Goal: Task Accomplishment & Management: Use online tool/utility

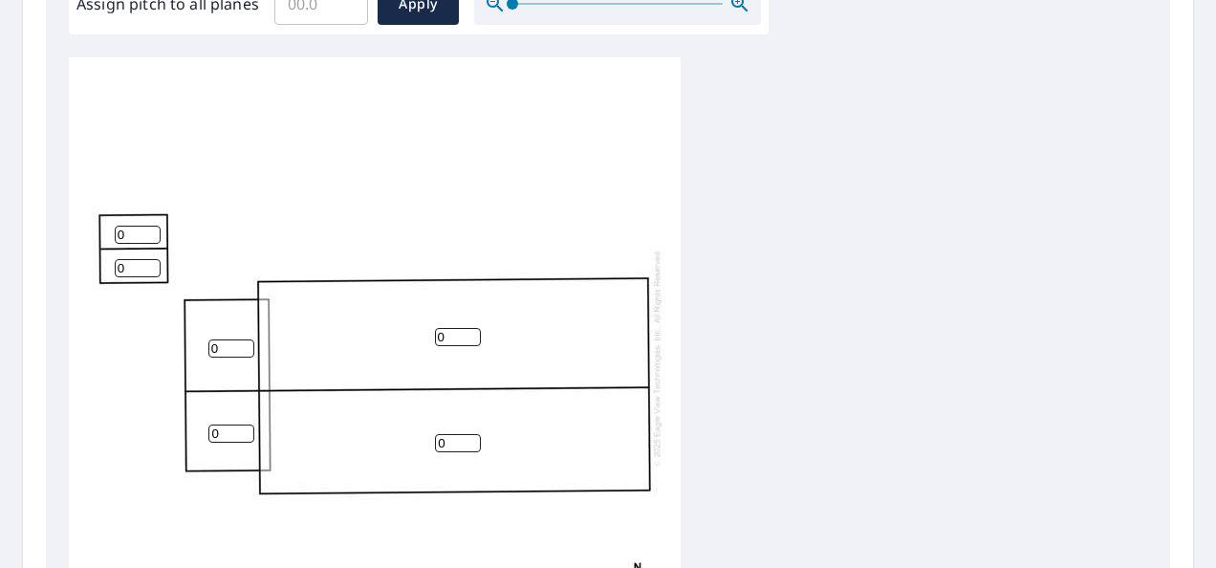
scroll to position [616, 0]
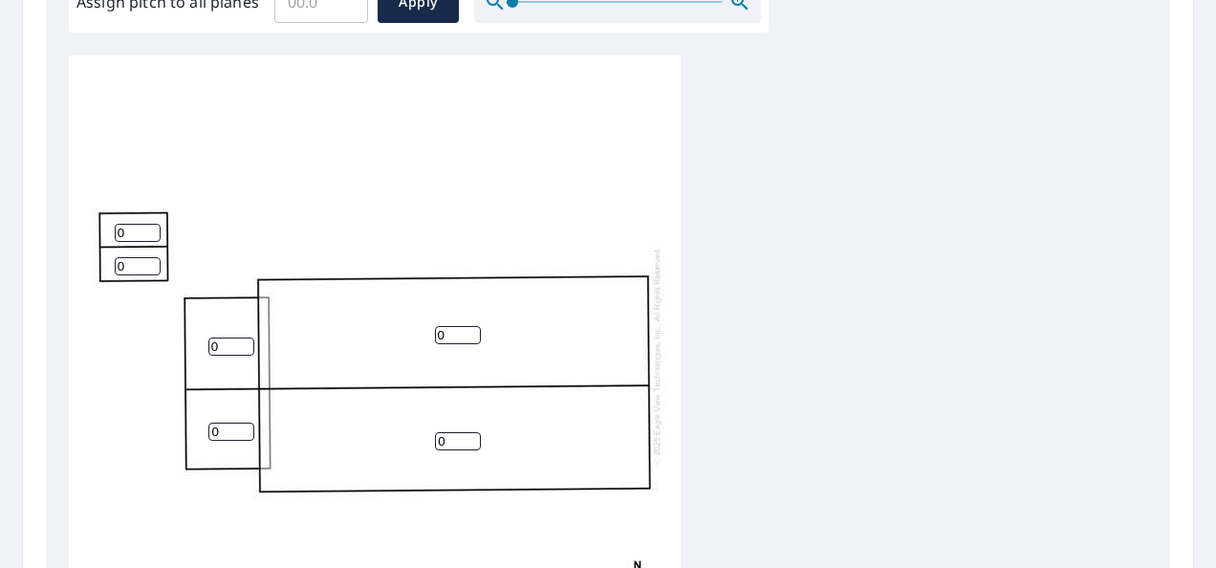
click at [522, 386] on div "0 0 0 0 0 0" at bounding box center [375, 355] width 612 height 600
click at [444, 327] on input "0" at bounding box center [458, 335] width 46 height 18
drag, startPoint x: 443, startPoint y: 327, endPoint x: 259, endPoint y: 343, distance: 185.2
click at [275, 345] on div "0 0 0 0 0 0" at bounding box center [375, 355] width 612 height 600
click at [215, 341] on input "0" at bounding box center [231, 346] width 46 height 18
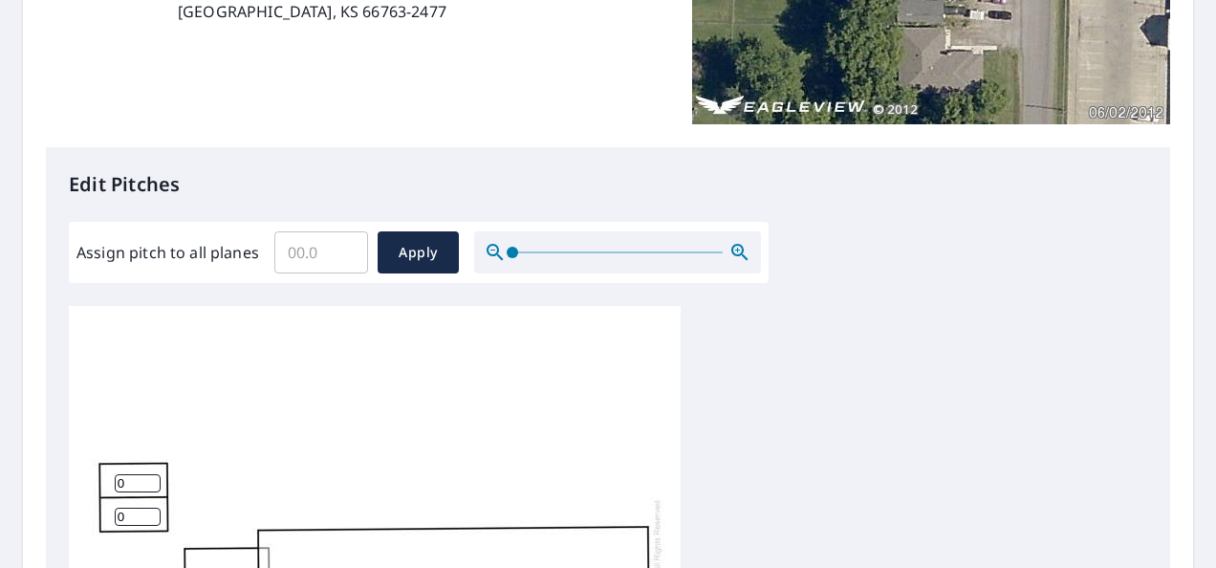
scroll to position [327, 0]
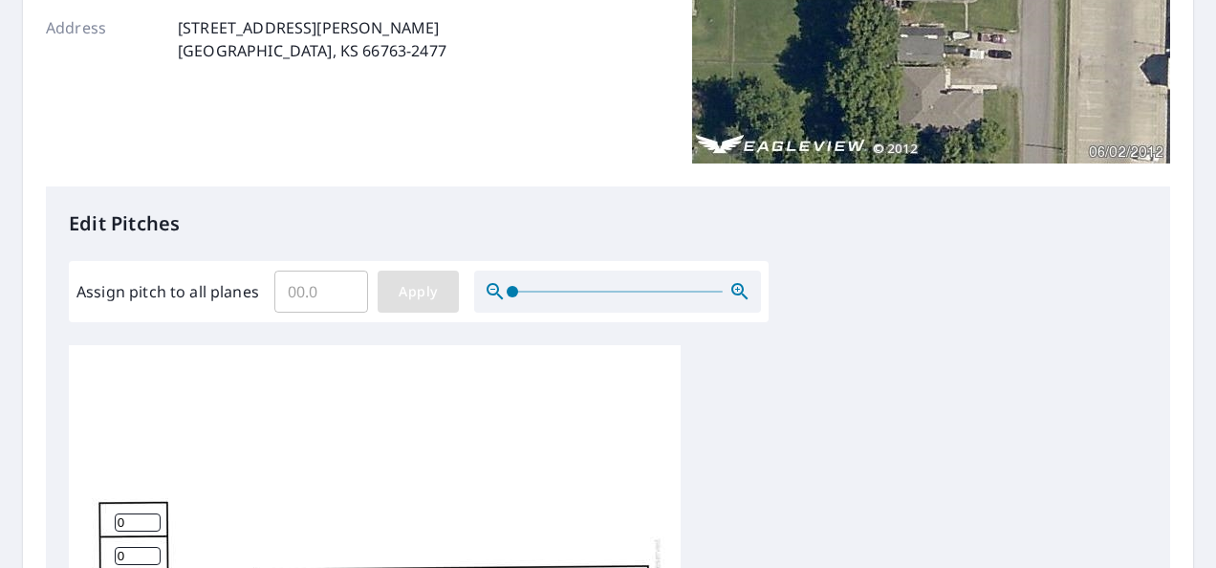
click at [405, 299] on span "Apply" at bounding box center [418, 292] width 51 height 24
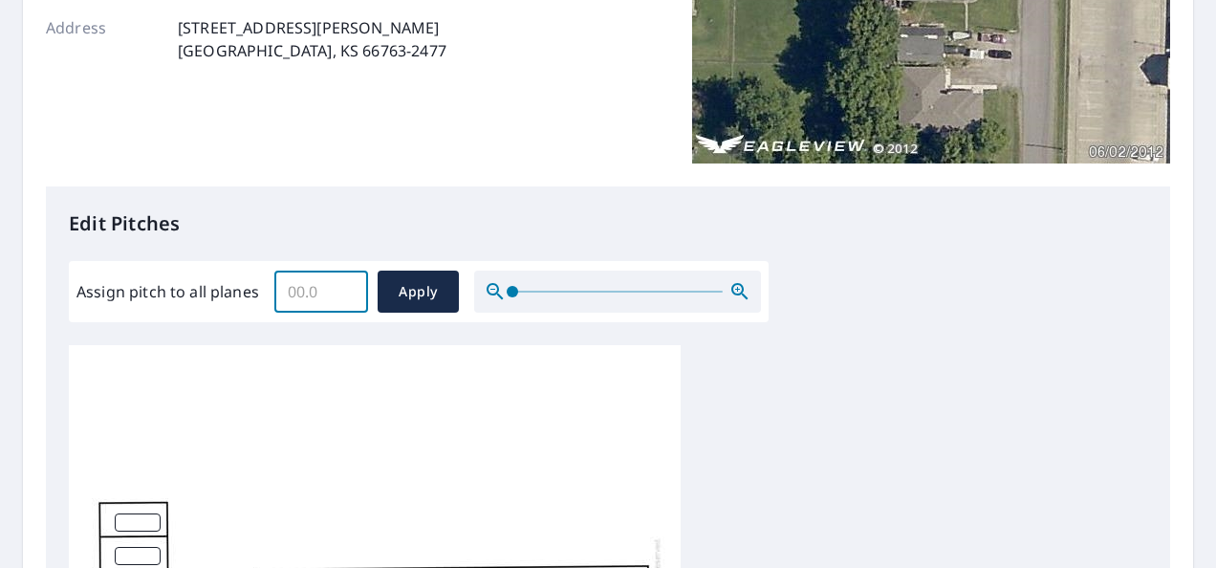
click at [300, 286] on input "Assign pitch to all planes" at bounding box center [321, 292] width 94 height 54
type input "7"
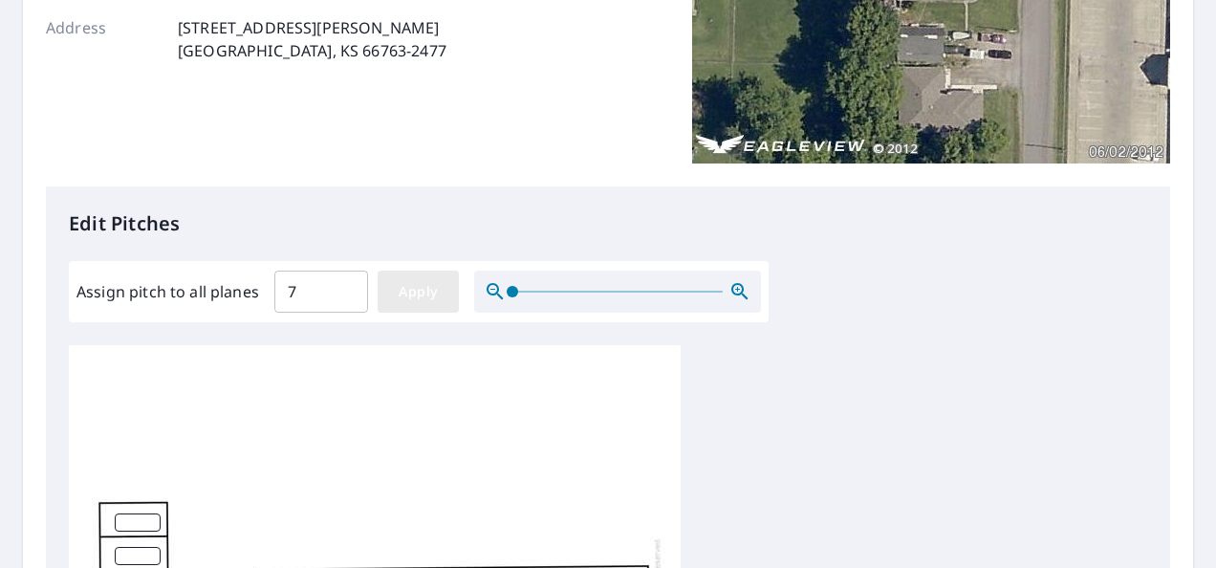
click at [403, 290] on span "Apply" at bounding box center [418, 292] width 51 height 24
type input "7"
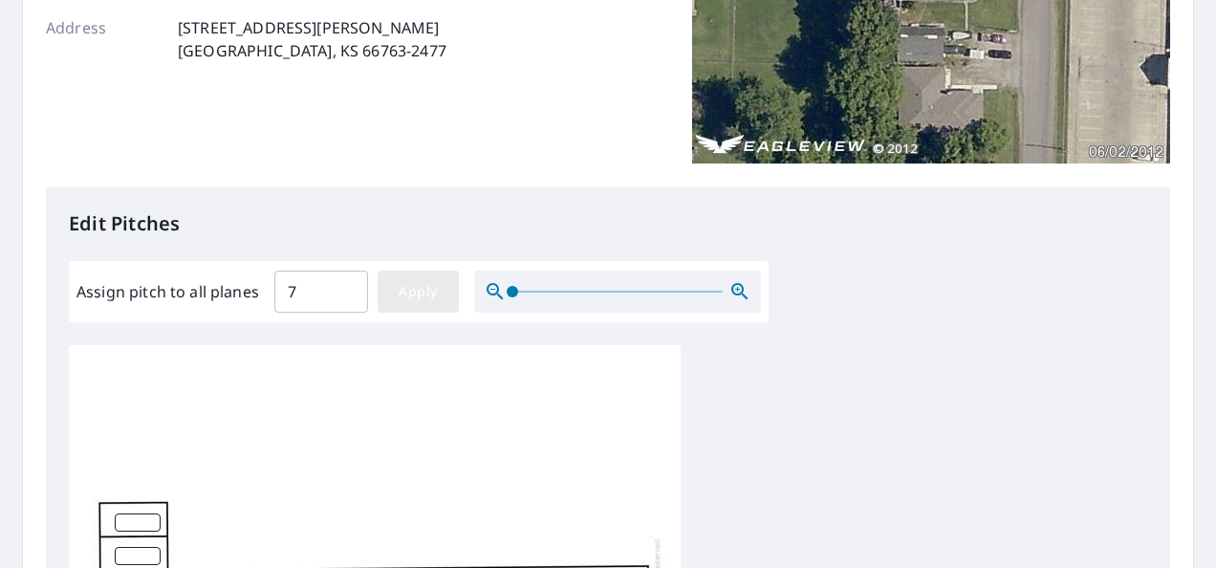
type input "7"
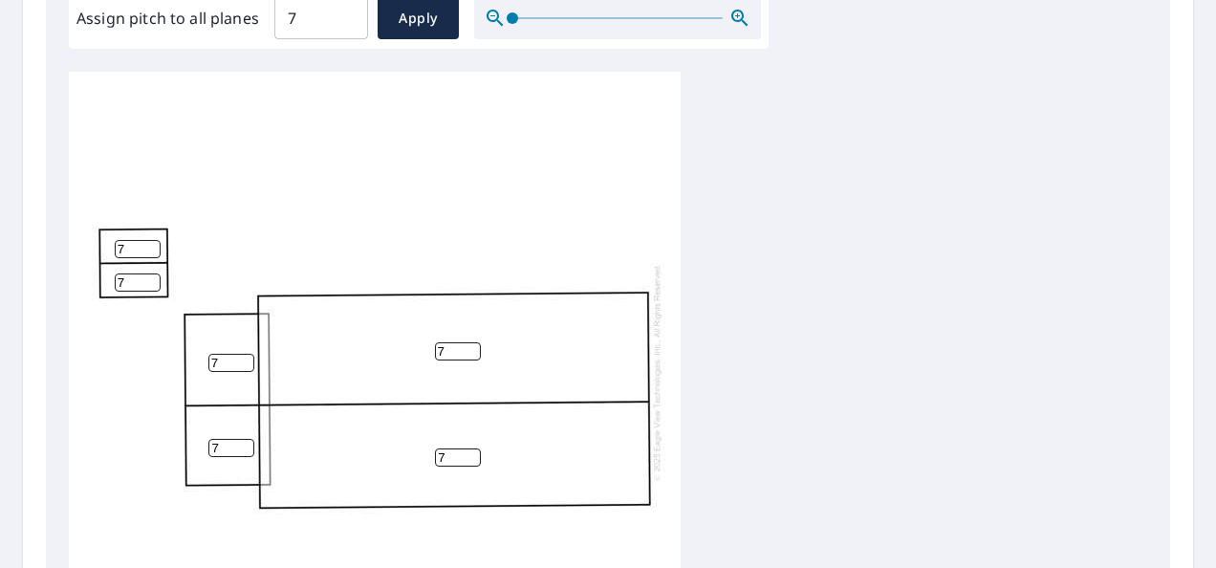
scroll to position [944, 0]
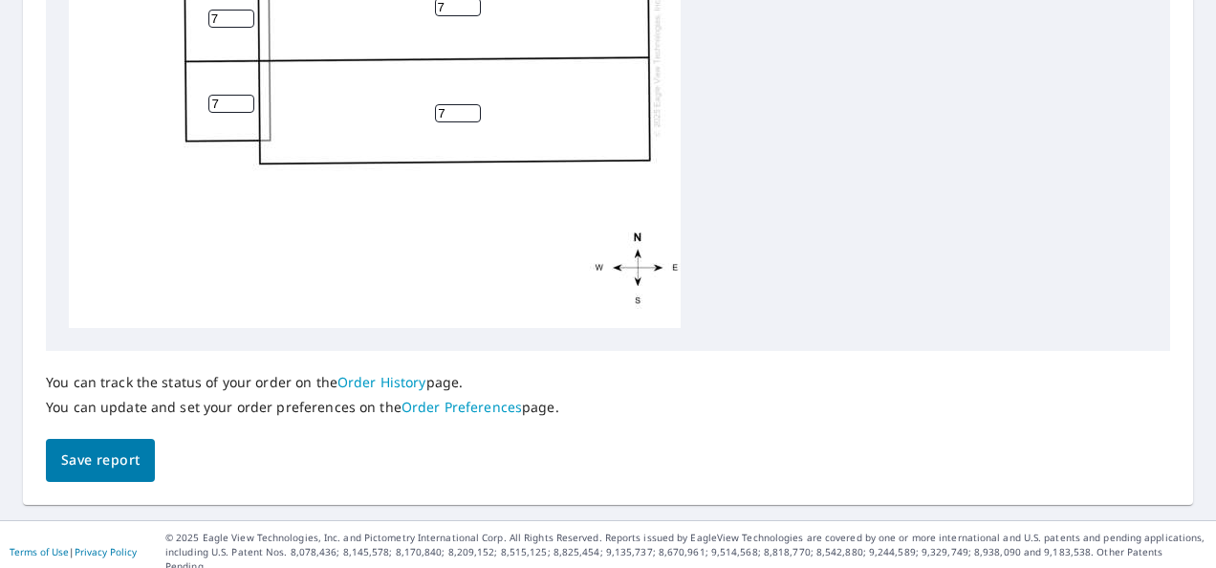
click at [98, 451] on span "Save report" at bounding box center [100, 460] width 78 height 24
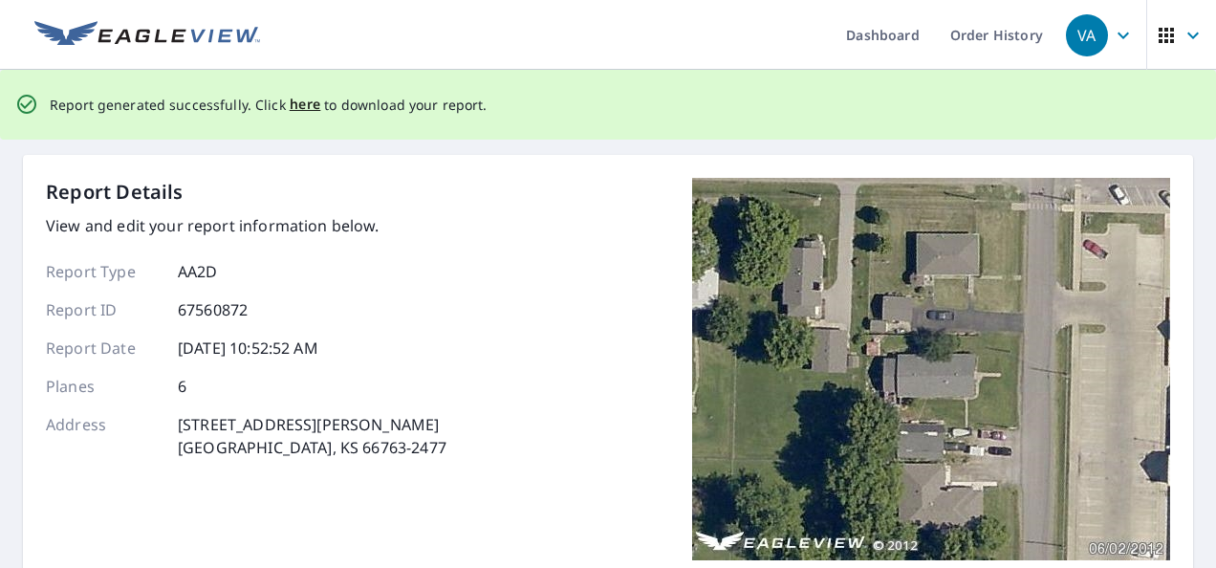
scroll to position [0, 0]
click at [306, 103] on span "here" at bounding box center [306, 105] width 32 height 24
